Goal: Task Accomplishment & Management: Manage account settings

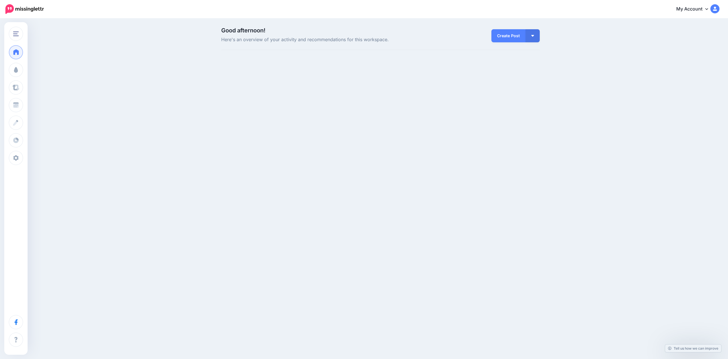
click at [73, 76] on div "White Prompt Test White Prompt Test Add Workspace Dashboard Campaigns Curate Sc…" at bounding box center [364, 67] width 728 height 96
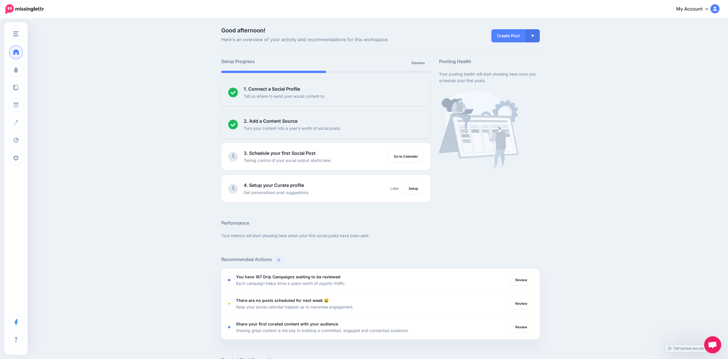
click at [147, 185] on div "Good afternoon! Here's an overview of your activity and recommendations for thi…" at bounding box center [364, 264] width 728 height 490
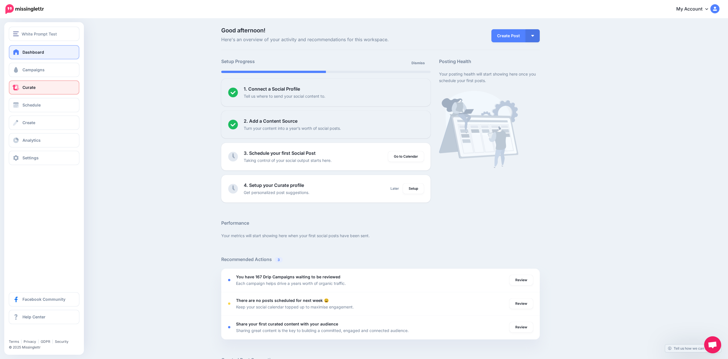
click at [57, 87] on link "Curate" at bounding box center [44, 87] width 70 height 14
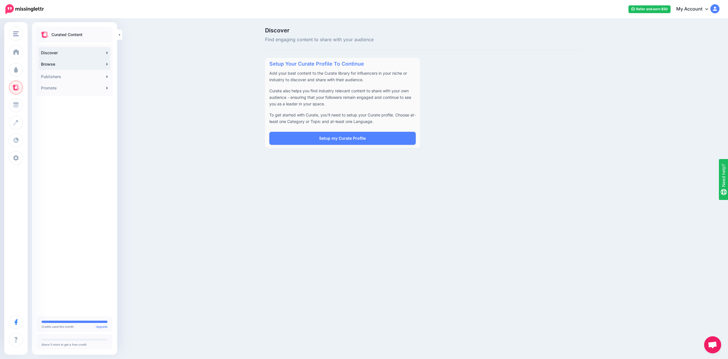
click at [88, 65] on link "Browse" at bounding box center [75, 64] width 72 height 11
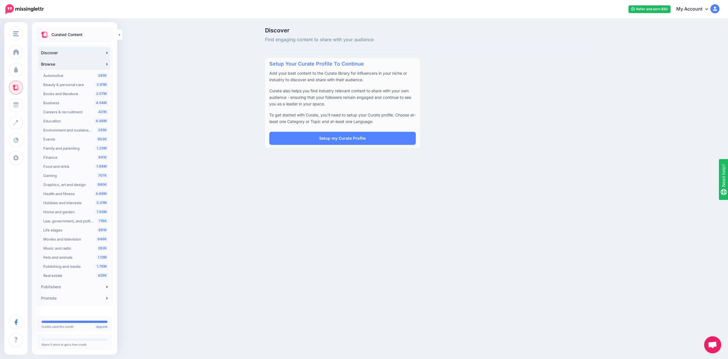
click at [88, 65] on link "Browse" at bounding box center [75, 64] width 72 height 11
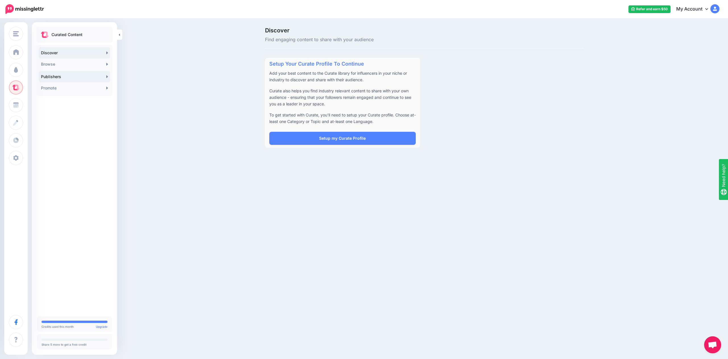
click at [84, 71] on link "Publishers" at bounding box center [75, 76] width 72 height 11
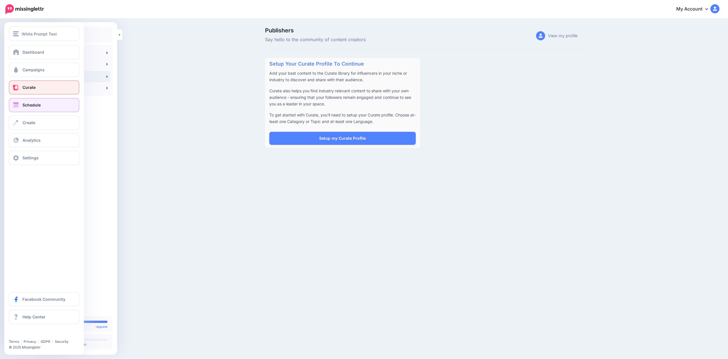
click at [17, 105] on span at bounding box center [15, 105] width 7 height 6
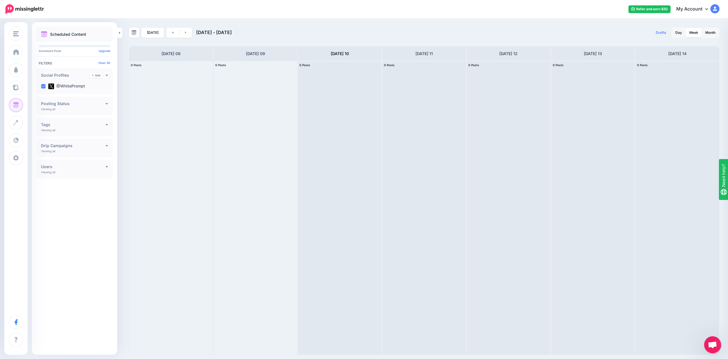
click at [353, 22] on div "Today Sep 08 - Sep 15, 2025 Drafts 0 Day Week Month PRO TIP" at bounding box center [364, 187] width 728 height 336
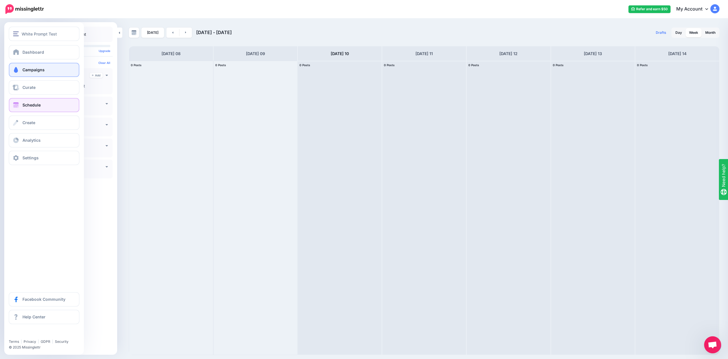
click at [14, 71] on span at bounding box center [15, 70] width 7 height 6
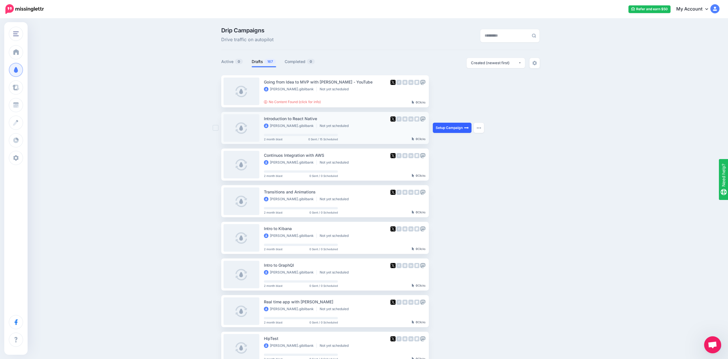
click at [441, 129] on link "Setup Campaign" at bounding box center [452, 128] width 39 height 10
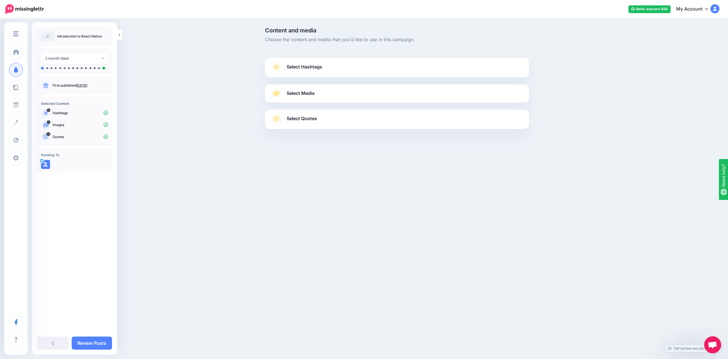
click at [309, 67] on span "Select Hashtags" at bounding box center [305, 67] width 36 height 8
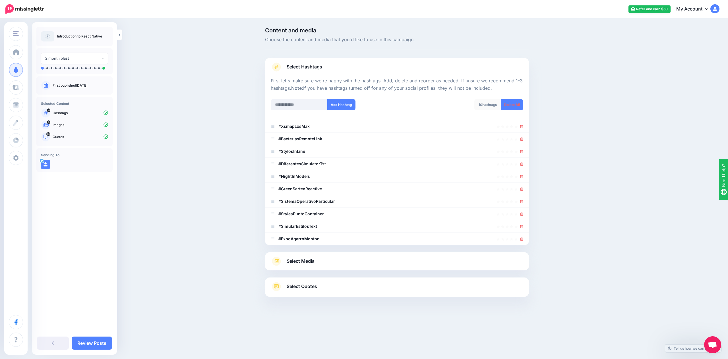
click at [314, 261] on span "Select Media" at bounding box center [301, 262] width 28 height 8
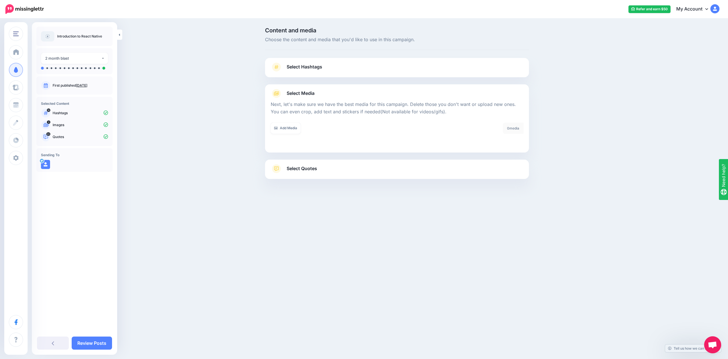
click at [314, 168] on span "Select Quotes" at bounding box center [302, 169] width 30 height 8
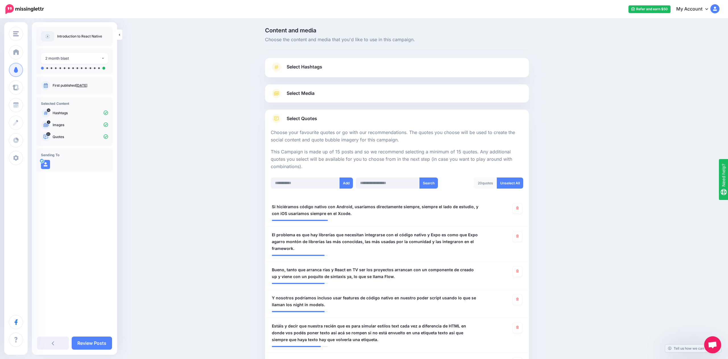
click at [350, 93] on link "Select Media" at bounding box center [397, 93] width 252 height 9
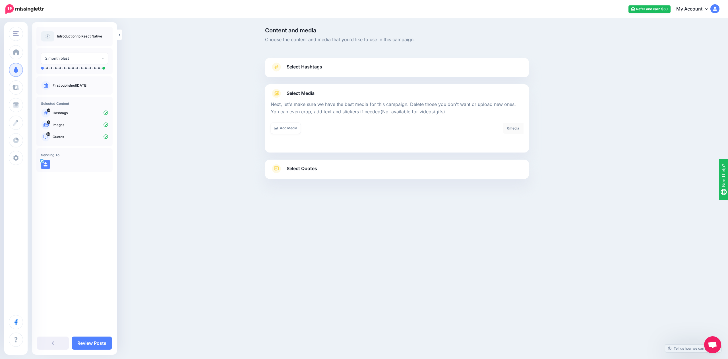
click at [331, 71] on link "Select Hashtags" at bounding box center [397, 70] width 252 height 15
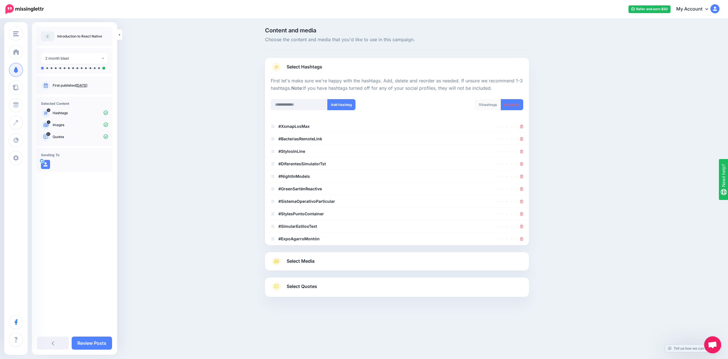
click at [319, 282] on link "Select Quotes" at bounding box center [397, 289] width 252 height 15
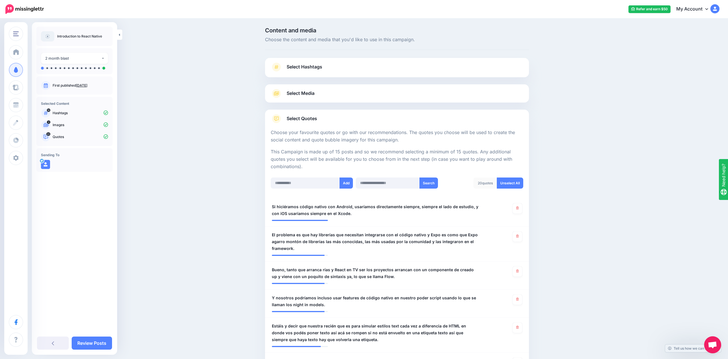
click at [331, 126] on link "Select Quotes" at bounding box center [397, 121] width 252 height 15
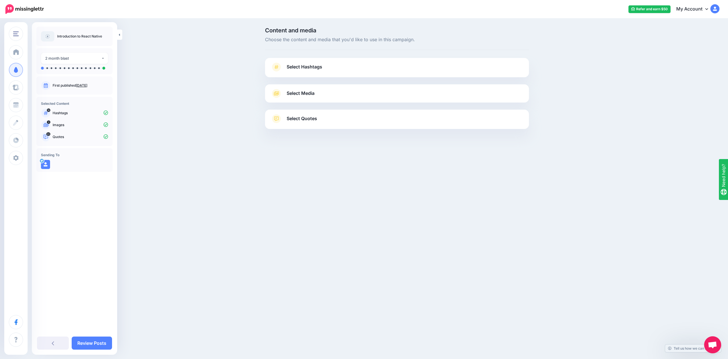
click at [311, 119] on span "Select Quotes" at bounding box center [302, 119] width 30 height 8
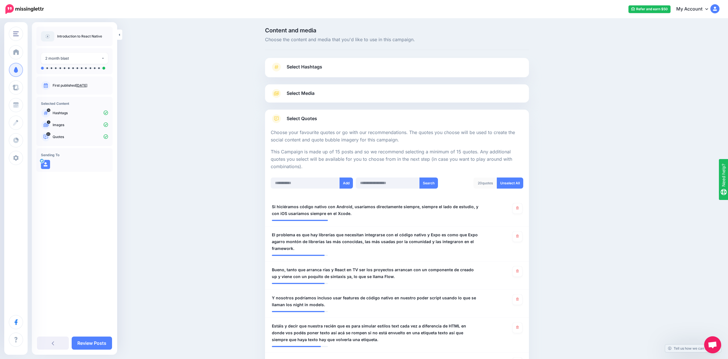
click at [311, 119] on span "Select Quotes" at bounding box center [302, 119] width 30 height 8
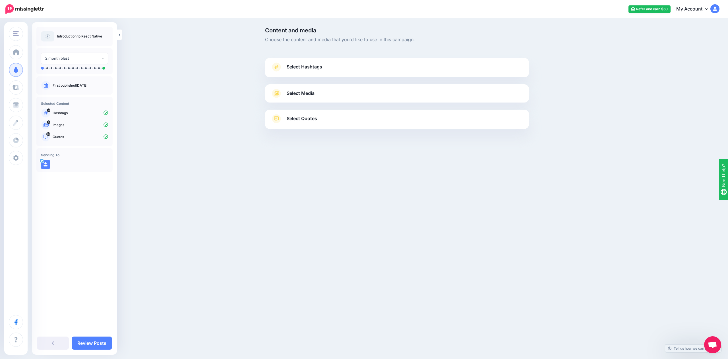
click at [311, 119] on span "Select Quotes" at bounding box center [302, 119] width 30 height 8
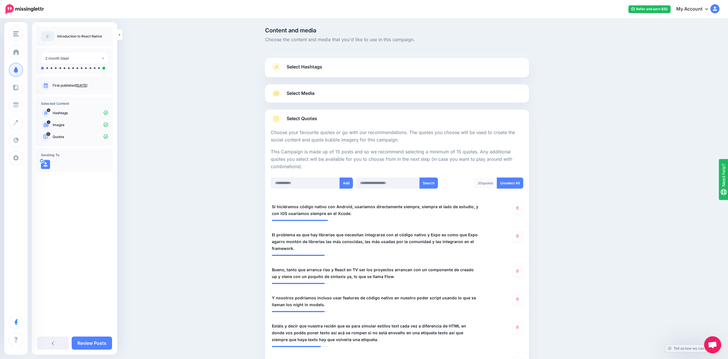
click at [334, 119] on link "Select Quotes" at bounding box center [397, 121] width 252 height 15
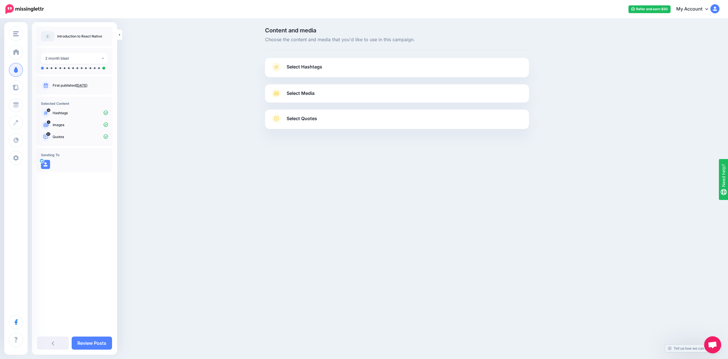
click at [322, 73] on link "Select Hashtags" at bounding box center [397, 70] width 252 height 15
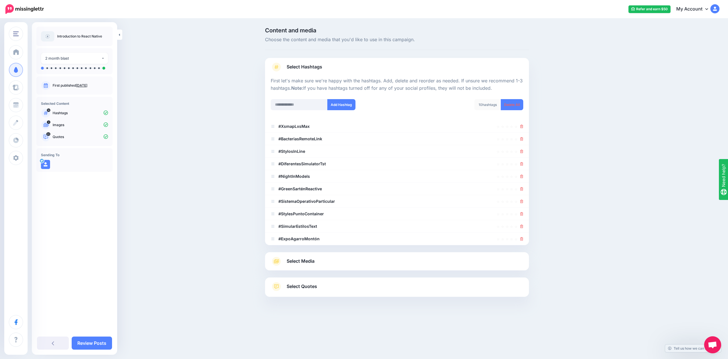
click at [322, 73] on link "Select Hashtags" at bounding box center [397, 70] width 252 height 15
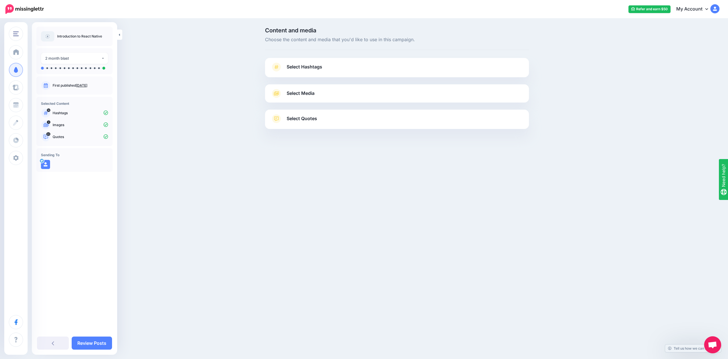
click at [335, 116] on link "Select Quotes" at bounding box center [397, 121] width 252 height 15
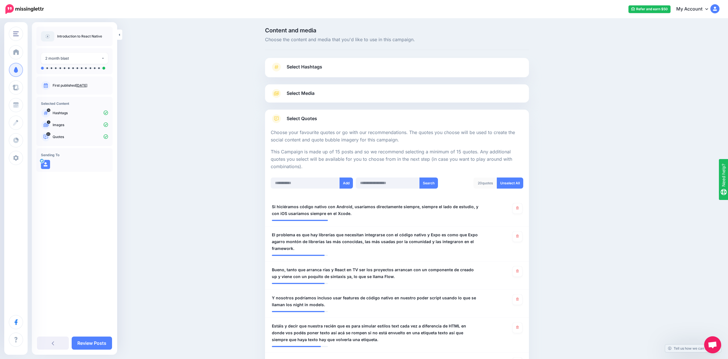
click at [304, 122] on span "Select Quotes" at bounding box center [302, 119] width 30 height 8
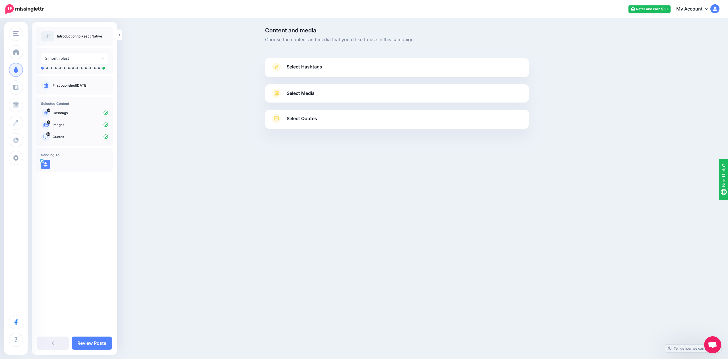
click at [336, 97] on link "Select Media" at bounding box center [397, 93] width 252 height 9
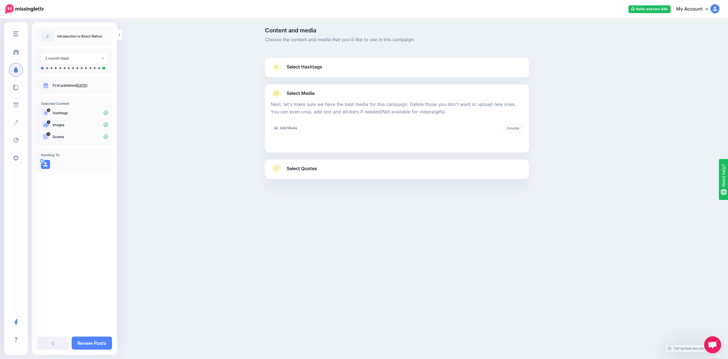
click at [414, 173] on link "Select Quotes" at bounding box center [397, 171] width 252 height 15
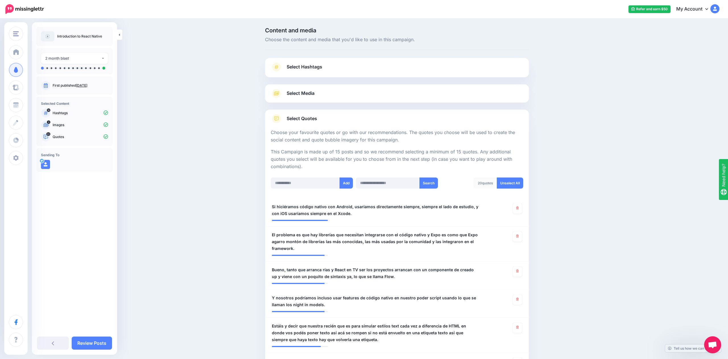
click at [349, 123] on link "Select Quotes" at bounding box center [397, 121] width 252 height 15
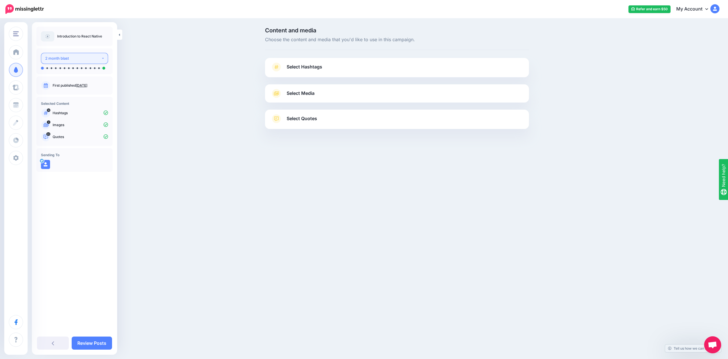
click at [71, 57] on div "2 month blast" at bounding box center [73, 58] width 56 height 7
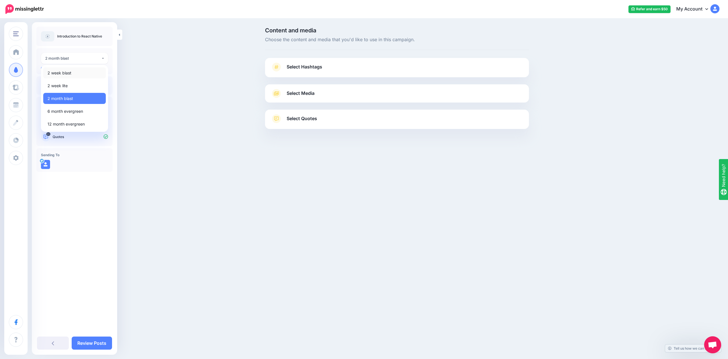
click at [74, 74] on link "2 week blast" at bounding box center [74, 72] width 63 height 11
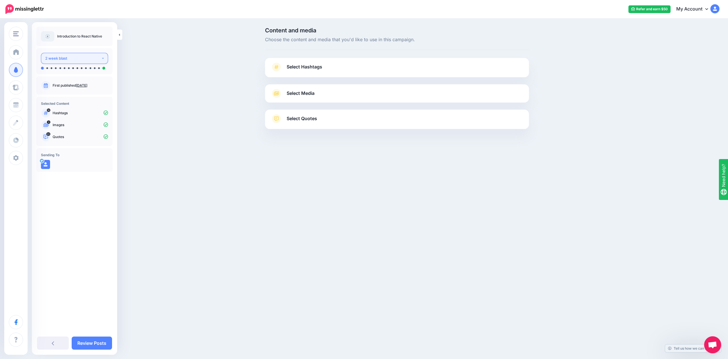
drag, startPoint x: 100, startPoint y: 61, endPoint x: 99, endPoint y: 64, distance: 3.3
click at [100, 61] on div "2 week blast" at bounding box center [73, 58] width 56 height 7
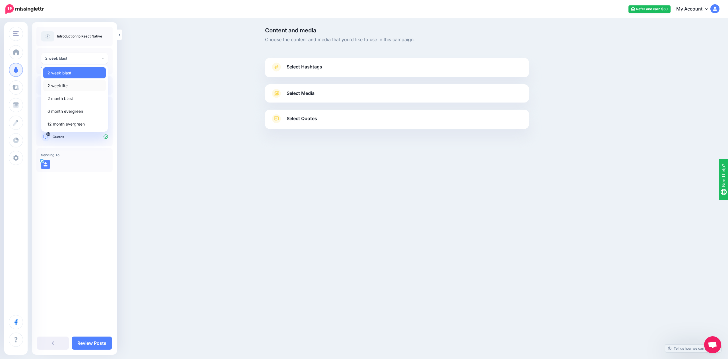
click at [90, 87] on link "2 week lite" at bounding box center [74, 85] width 63 height 11
select select "******"
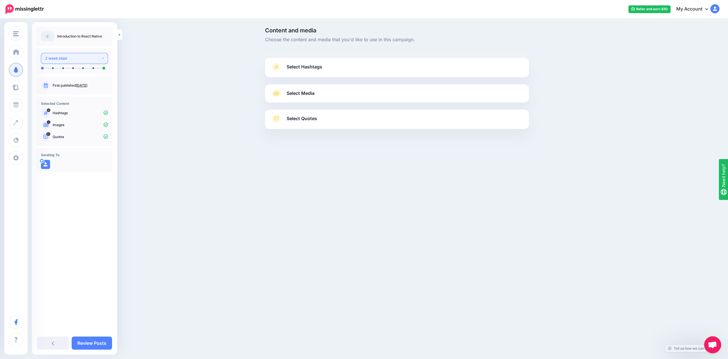
click at [90, 61] on div "2 week blast" at bounding box center [73, 58] width 56 height 7
click at [84, 102] on h4 "Selected Content" at bounding box center [74, 103] width 67 height 4
click at [82, 58] on div "2 week lite" at bounding box center [73, 58] width 56 height 7
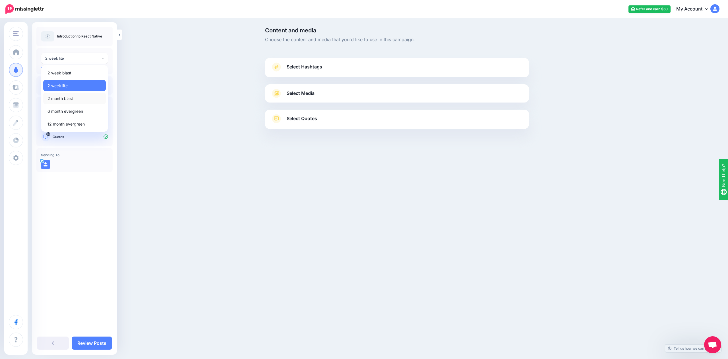
click at [80, 102] on link "2 month blast" at bounding box center [74, 98] width 63 height 11
select select "******"
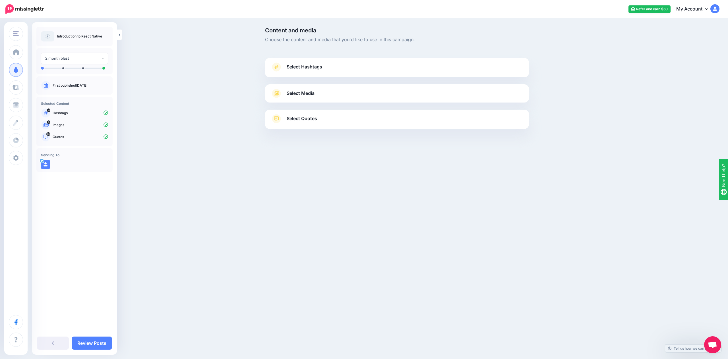
click at [157, 72] on div "Content and media Choose the content and media that you'd like to use in this c…" at bounding box center [364, 92] width 728 height 147
click at [101, 343] on link "Review Posts" at bounding box center [92, 343] width 40 height 13
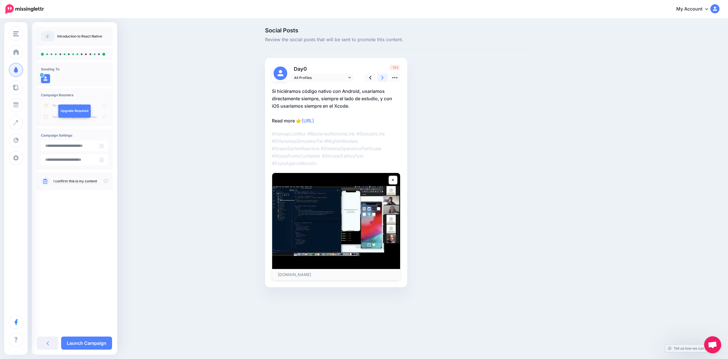
click at [380, 79] on link at bounding box center [382, 78] width 11 height 8
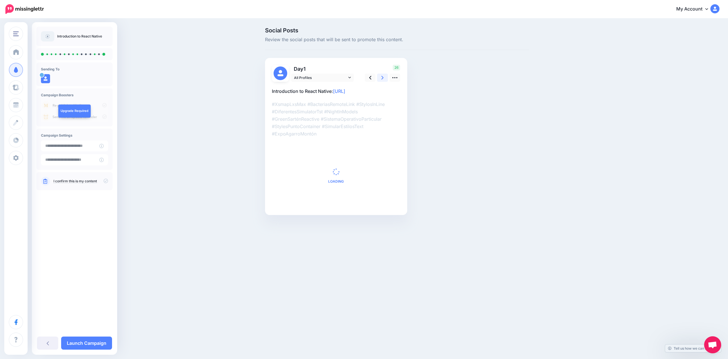
click at [380, 79] on link at bounding box center [382, 78] width 11 height 8
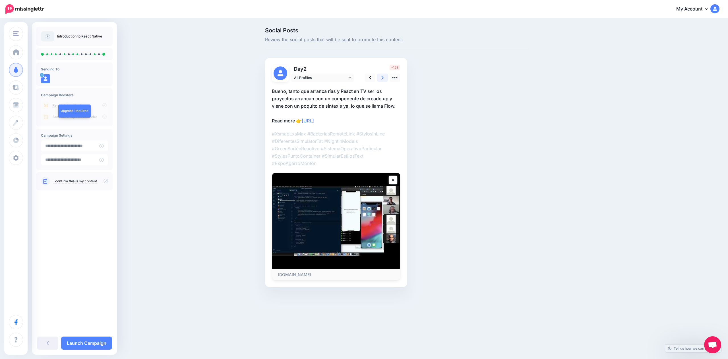
click at [380, 79] on link at bounding box center [382, 78] width 11 height 8
click at [373, 79] on link at bounding box center [370, 78] width 11 height 8
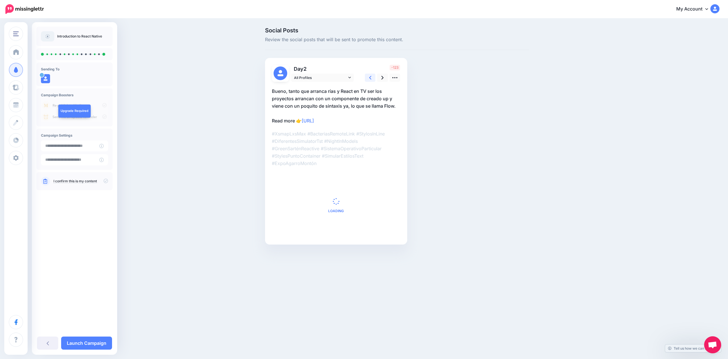
click at [370, 79] on icon at bounding box center [370, 78] width 2 height 4
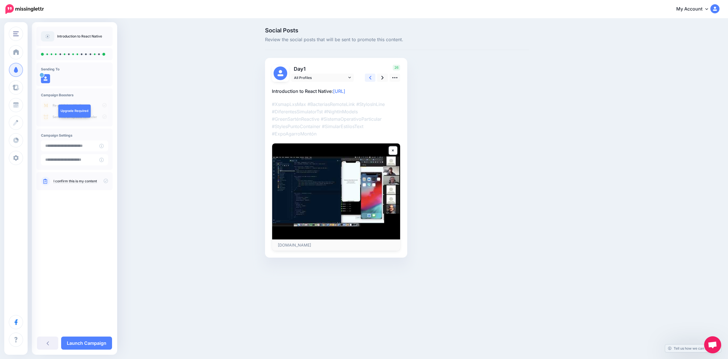
click at [370, 79] on icon at bounding box center [370, 78] width 2 height 4
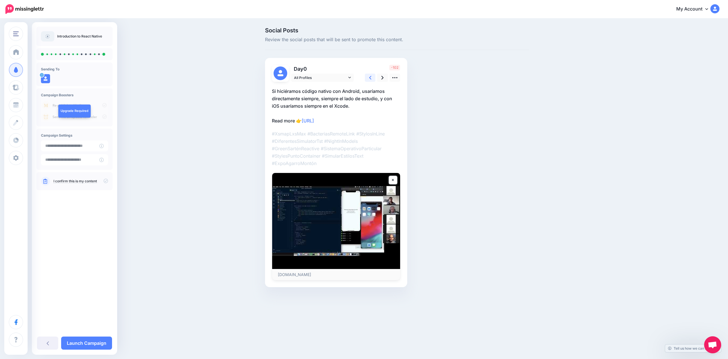
click at [371, 79] on icon at bounding box center [370, 78] width 2 height 4
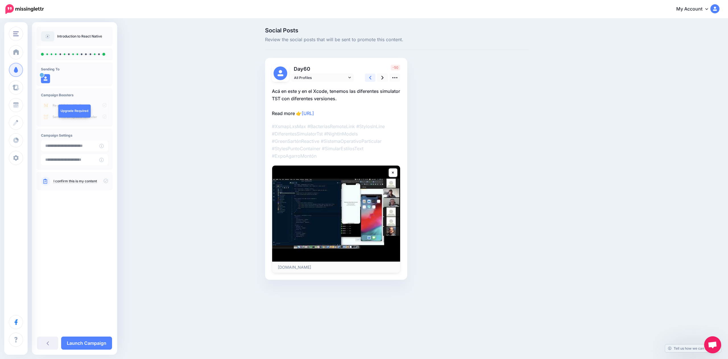
click at [370, 78] on icon at bounding box center [370, 78] width 2 height 6
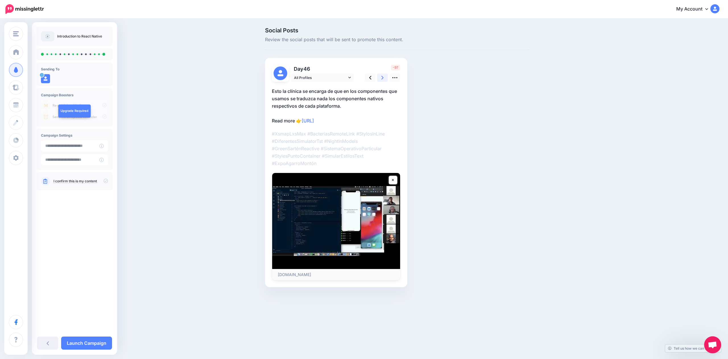
click at [379, 76] on link at bounding box center [382, 78] width 11 height 8
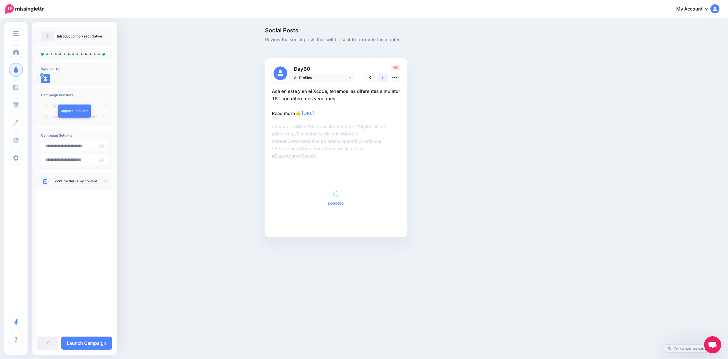
click at [379, 76] on link at bounding box center [382, 78] width 11 height 8
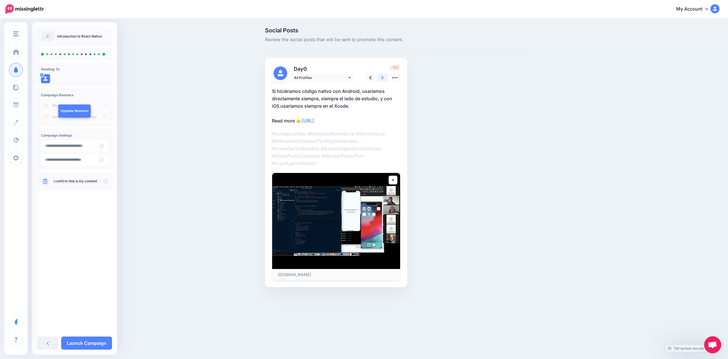
click at [380, 75] on link at bounding box center [382, 78] width 11 height 8
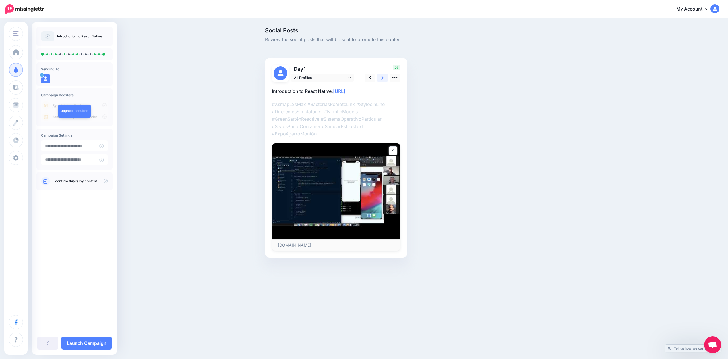
click at [380, 75] on link at bounding box center [382, 78] width 11 height 8
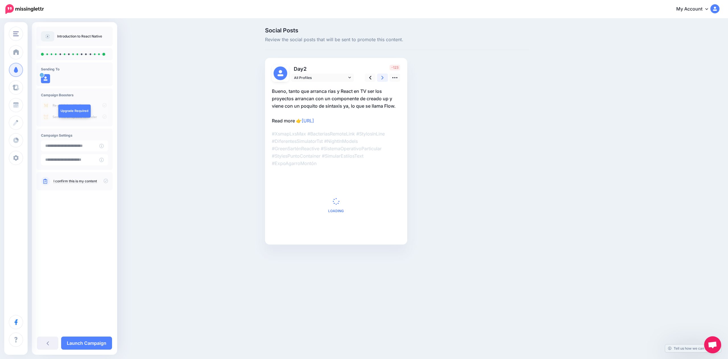
click at [380, 75] on link at bounding box center [382, 78] width 11 height 8
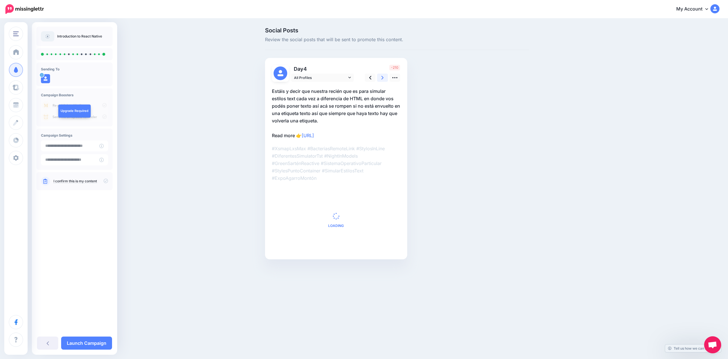
click at [380, 75] on link at bounding box center [382, 78] width 11 height 8
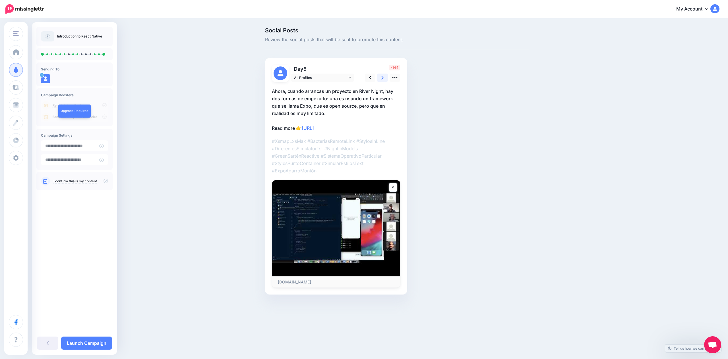
click at [380, 75] on link at bounding box center [382, 78] width 11 height 8
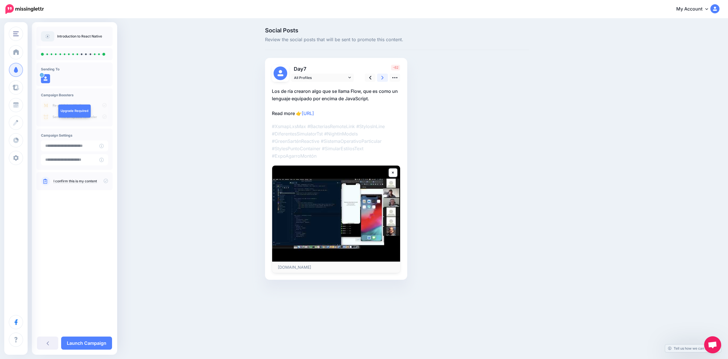
click at [380, 75] on link at bounding box center [382, 78] width 11 height 8
click at [365, 80] on link at bounding box center [370, 78] width 11 height 8
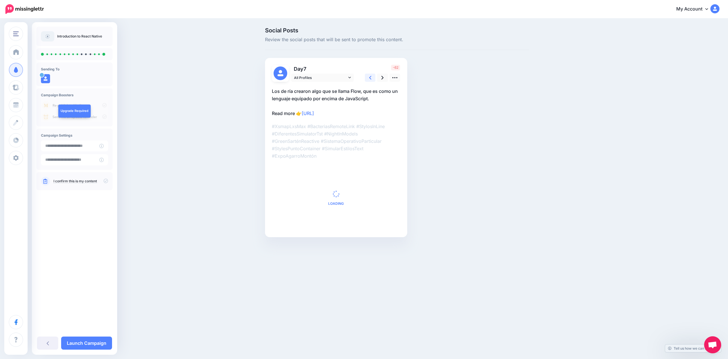
click at [366, 80] on link at bounding box center [370, 78] width 11 height 8
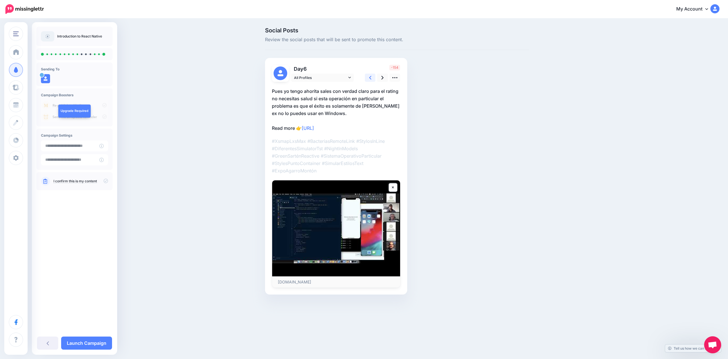
click at [366, 80] on link at bounding box center [370, 78] width 11 height 8
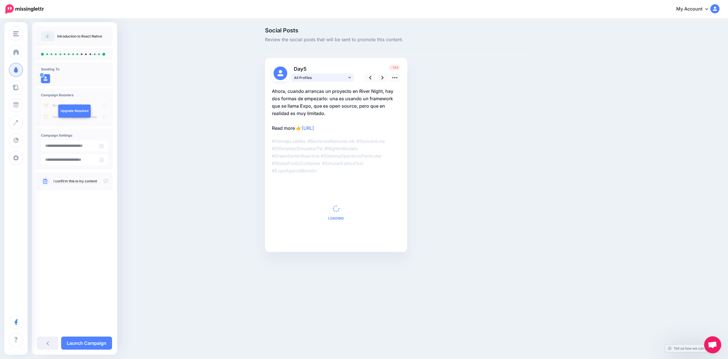
click at [337, 78] on span "All Profiles" at bounding box center [320, 78] width 53 height 6
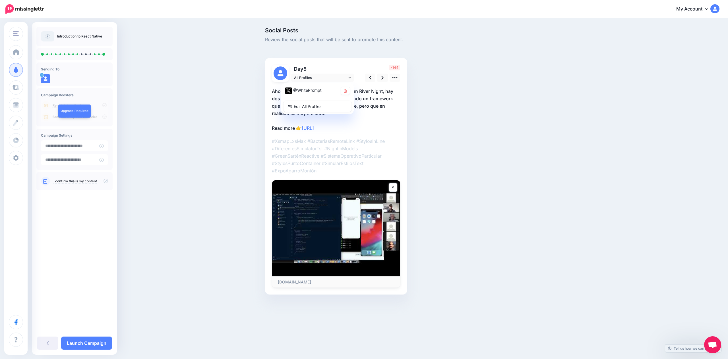
click at [316, 64] on div "Day 5 All Profiles" at bounding box center [336, 176] width 142 height 237
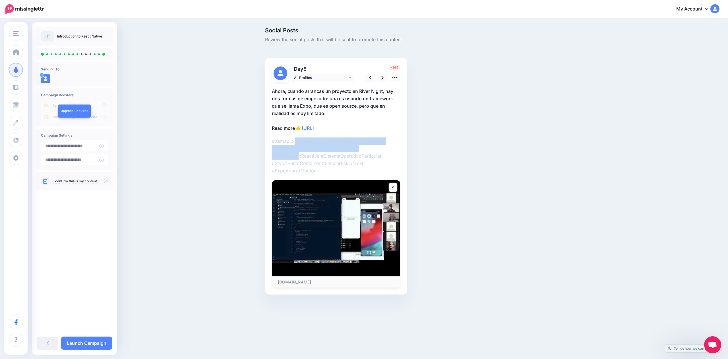
drag, startPoint x: 300, startPoint y: 159, endPoint x: 294, endPoint y: 142, distance: 18.1
click at [294, 142] on p "#XsmapLxsMax #BacteriasRemoteLink #StylosInLine #DiferentesSimulatorTst #NightI…" at bounding box center [336, 156] width 128 height 37
drag, startPoint x: 294, startPoint y: 142, endPoint x: 294, endPoint y: 172, distance: 30.4
click at [294, 172] on p "#XsmapLxsMax #BacteriasRemoteLink #StylosInLine #DiferentesSimulatorTst #NightI…" at bounding box center [336, 156] width 128 height 37
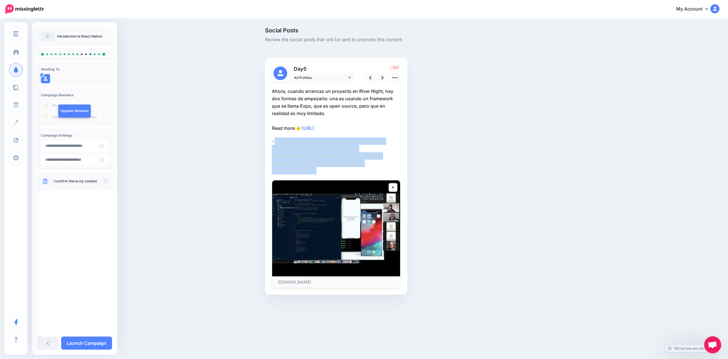
click at [294, 172] on p "#XsmapLxsMax #BacteriasRemoteLink #StylosInLine #DiferentesSimulatorTst #NightI…" at bounding box center [336, 156] width 128 height 37
drag, startPoint x: 294, startPoint y: 172, endPoint x: 272, endPoint y: 141, distance: 38.1
click at [272, 141] on p "#XsmapLxsMax #BacteriasRemoteLink #StylosInLine #DiferentesSimulatorTst #NightI…" at bounding box center [336, 156] width 128 height 37
click at [287, 154] on p "#XsmapLxsMax #BacteriasRemoteLink #StylosInLine #DiferentesSimulatorTst #NightI…" at bounding box center [336, 156] width 128 height 37
click at [289, 159] on p "#XsmapLxsMax #BacteriasRemoteLink #StylosInLine #DiferentesSimulatorTst #NightI…" at bounding box center [336, 156] width 128 height 37
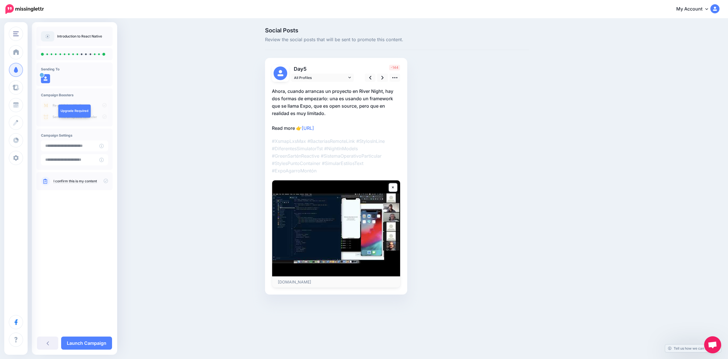
click at [317, 179] on div at bounding box center [336, 185] width 128 height 206
click at [319, 170] on p "#XsmapLxsMax #BacteriasRemoteLink #StylosInLine #DiferentesSimulatorTst #NightI…" at bounding box center [336, 156] width 128 height 37
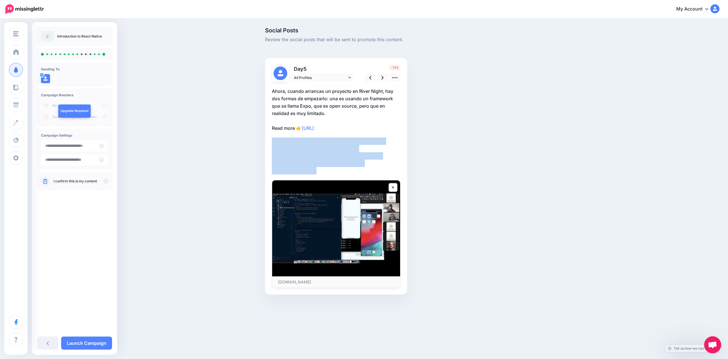
drag, startPoint x: 319, startPoint y: 170, endPoint x: 260, endPoint y: 140, distance: 66.0
click at [260, 140] on div "Social Posts Review the social posts that will be sent to promote this content.…" at bounding box center [364, 169] width 728 height 301
click at [268, 138] on div "Day 5 All Profiles" at bounding box center [336, 176] width 142 height 237
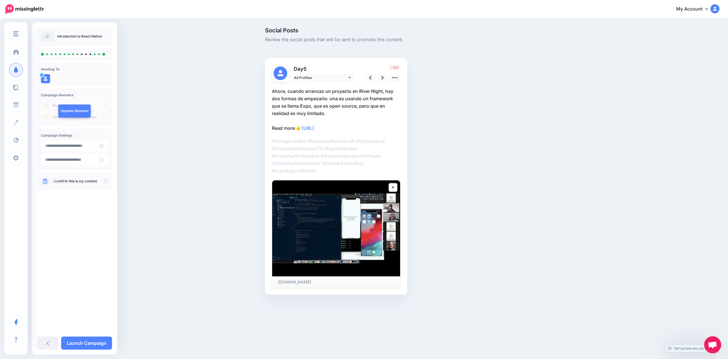
click at [277, 139] on p "#XsmapLxsMax #BacteriasRemoteLink #StylosInLine #DiferentesSimulatorTst #NightI…" at bounding box center [336, 156] width 128 height 37
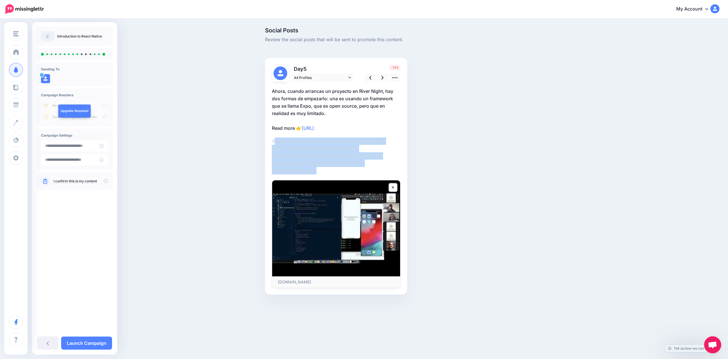
drag, startPoint x: 278, startPoint y: 143, endPoint x: 287, endPoint y: 169, distance: 27.4
click at [287, 169] on p "#XsmapLxsMax #BacteriasRemoteLink #StylosInLine #DiferentesSimulatorTst #NightI…" at bounding box center [336, 156] width 128 height 37
drag, startPoint x: 288, startPoint y: 169, endPoint x: 300, endPoint y: 171, distance: 12.9
click at [288, 169] on p "#XsmapLxsMax #BacteriasRemoteLink #StylosInLine #DiferentesSimulatorTst #NightI…" at bounding box center [336, 156] width 128 height 37
drag, startPoint x: 300, startPoint y: 171, endPoint x: 257, endPoint y: 142, distance: 52.7
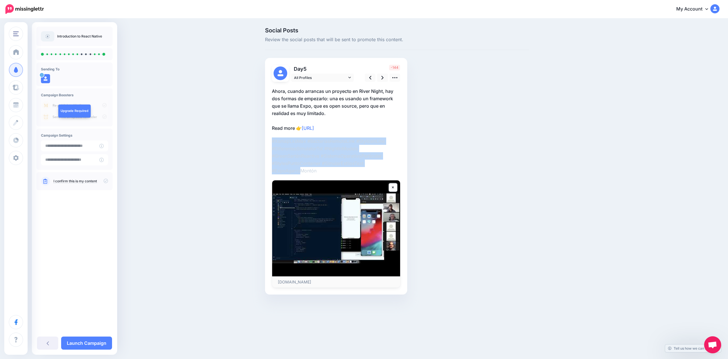
click at [257, 142] on div "Social Posts Review the social posts that will be sent to promote this content.…" at bounding box center [364, 169] width 728 height 301
click at [278, 149] on p "#XsmapLxsMax #BacteriasRemoteLink #StylosInLine #DiferentesSimulatorTst #NightI…" at bounding box center [336, 156] width 128 height 37
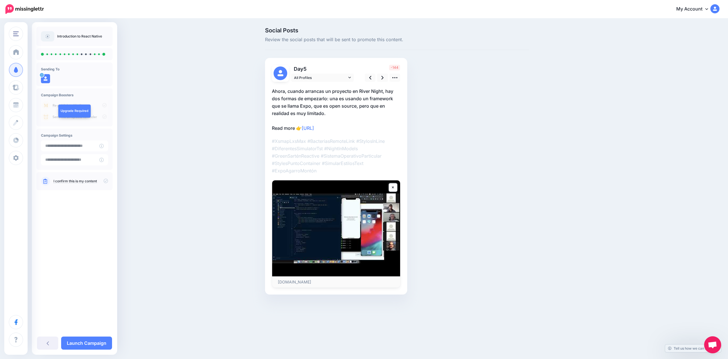
click at [273, 140] on p "#XsmapLxsMax #BacteriasRemoteLink #StylosInLine #DiferentesSimulatorTst #NightI…" at bounding box center [336, 156] width 128 height 37
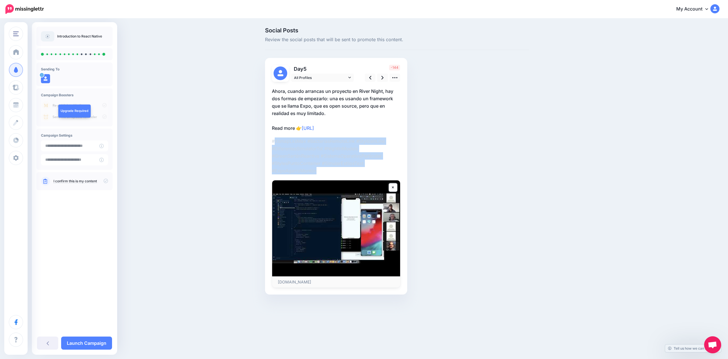
drag, startPoint x: 273, startPoint y: 140, endPoint x: 303, endPoint y: 167, distance: 40.0
click at [297, 167] on p "#XsmapLxsMax #BacteriasRemoteLink #StylosInLine #DiferentesSimulatorTst #NightI…" at bounding box center [336, 156] width 128 height 37
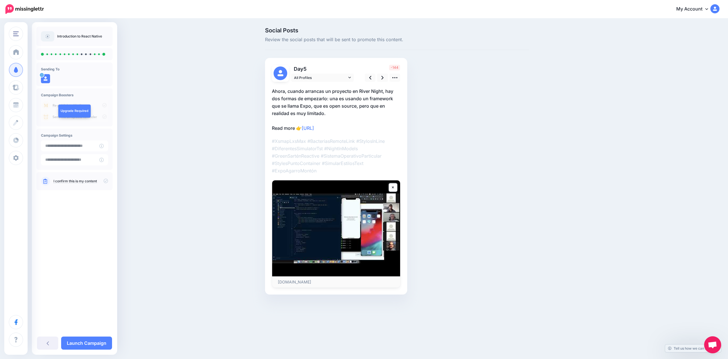
click at [338, 169] on p "#XsmapLxsMax #BacteriasRemoteLink #StylosInLine #DiferentesSimulatorTst #NightI…" at bounding box center [336, 156] width 128 height 37
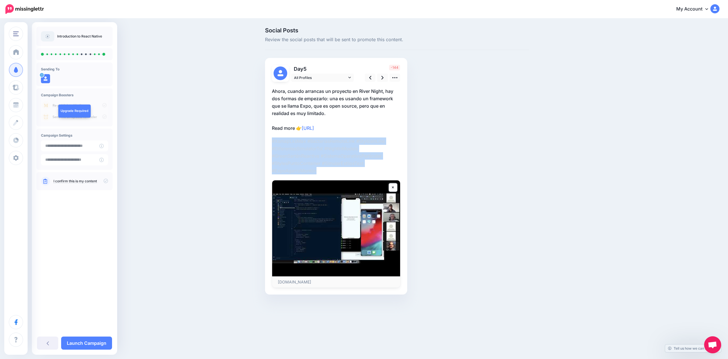
drag, startPoint x: 329, startPoint y: 170, endPoint x: 248, endPoint y: 137, distance: 88.1
click at [246, 136] on div "Social Posts Review the social posts that will be sent to promote this content.…" at bounding box center [364, 169] width 728 height 301
click at [287, 145] on p "#XsmapLxsMax #BacteriasRemoteLink #StylosInLine #DiferentesSimulatorTst #NightI…" at bounding box center [336, 156] width 128 height 37
